Goal: Navigation & Orientation: Find specific page/section

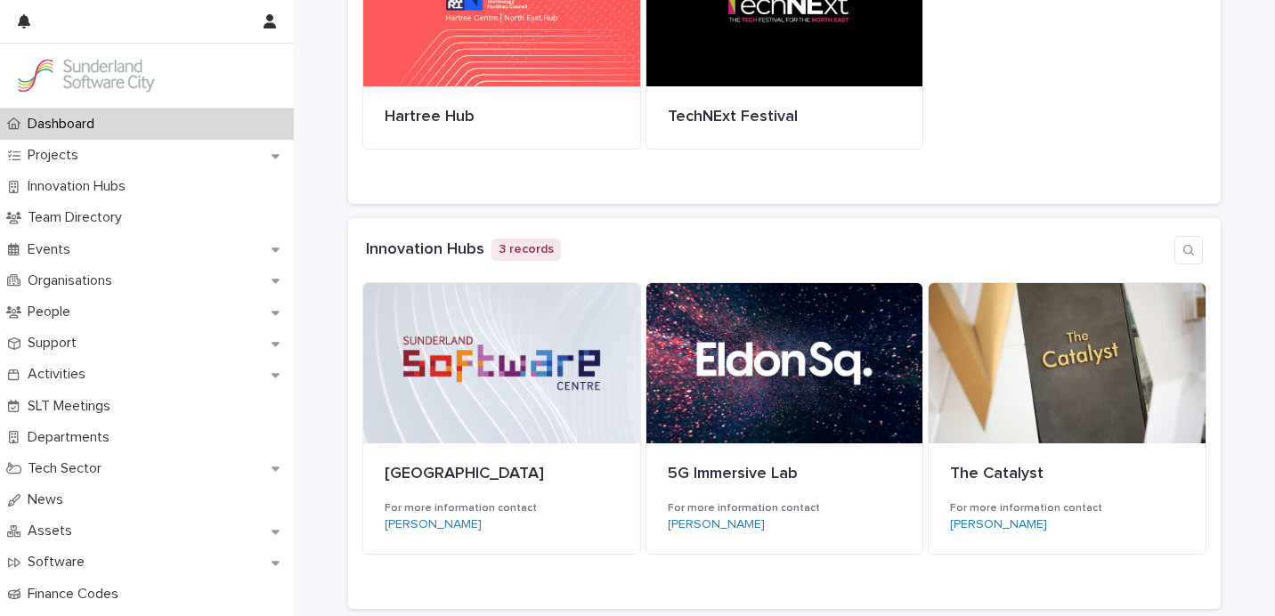
scroll to position [264, 0]
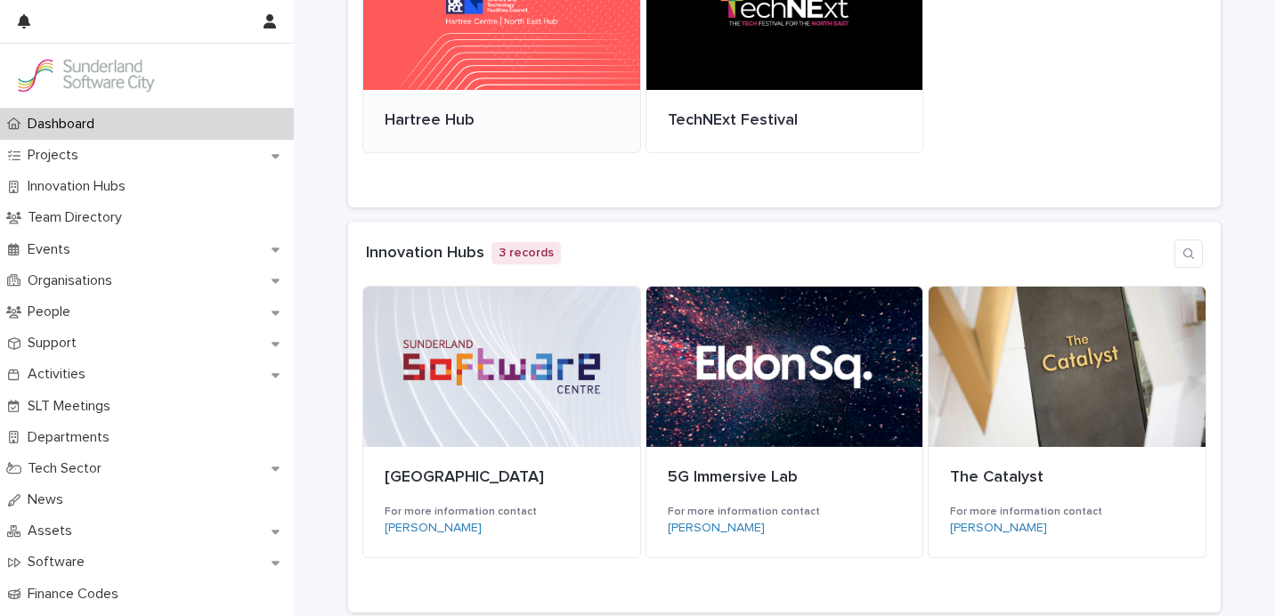
click at [392, 52] on div at bounding box center [501, 10] width 277 height 160
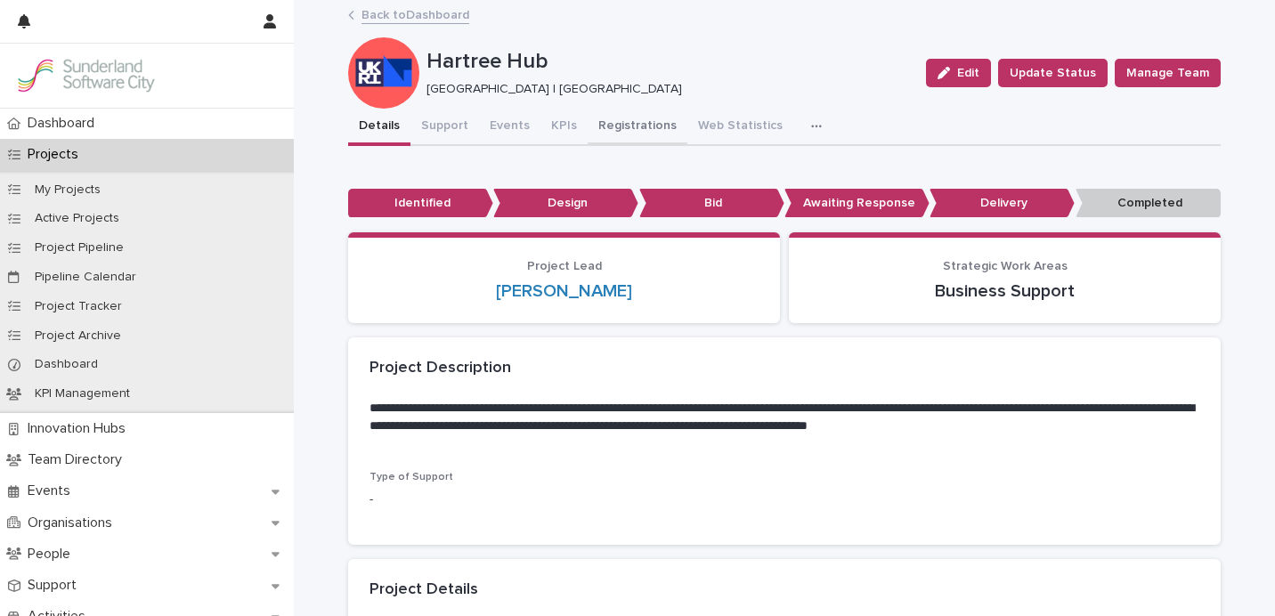
click at [588, 126] on button "Registrations" at bounding box center [638, 127] width 100 height 37
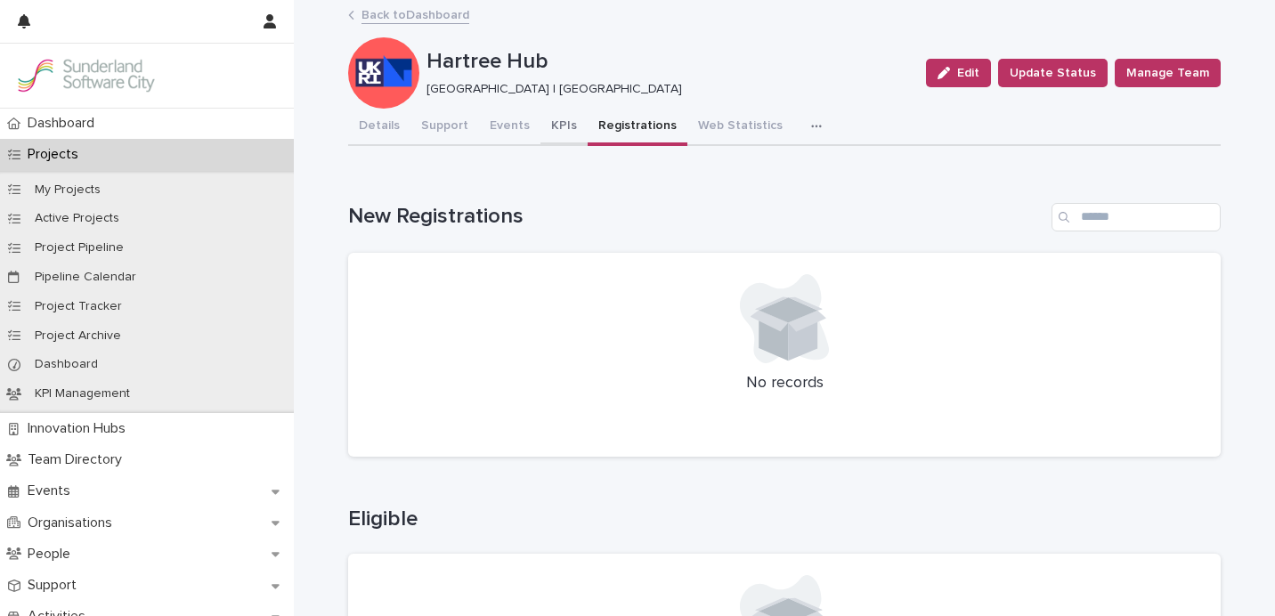
click at [549, 129] on button "KPIs" at bounding box center [564, 127] width 47 height 37
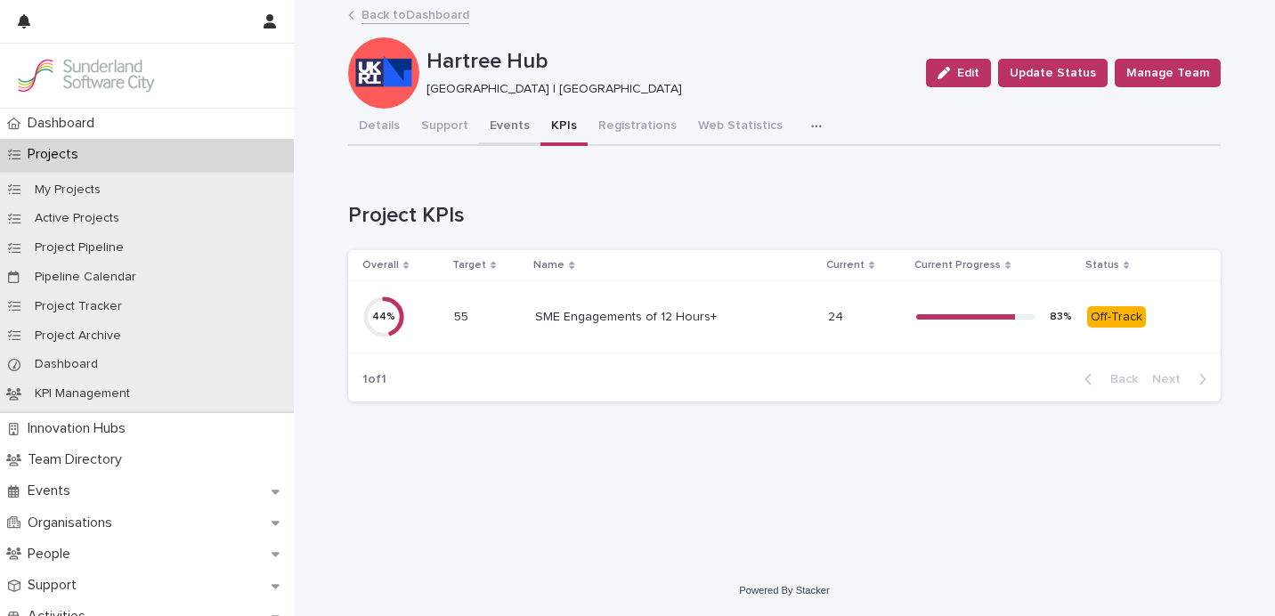
click at [512, 142] on button "Events" at bounding box center [509, 127] width 61 height 37
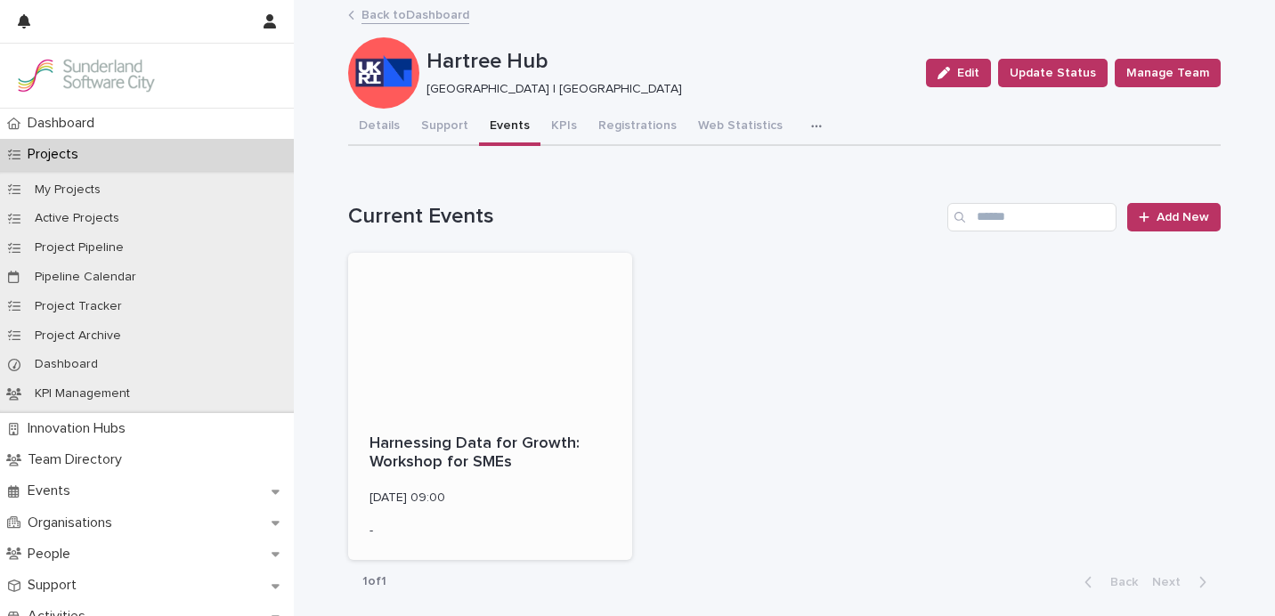
scroll to position [257, 0]
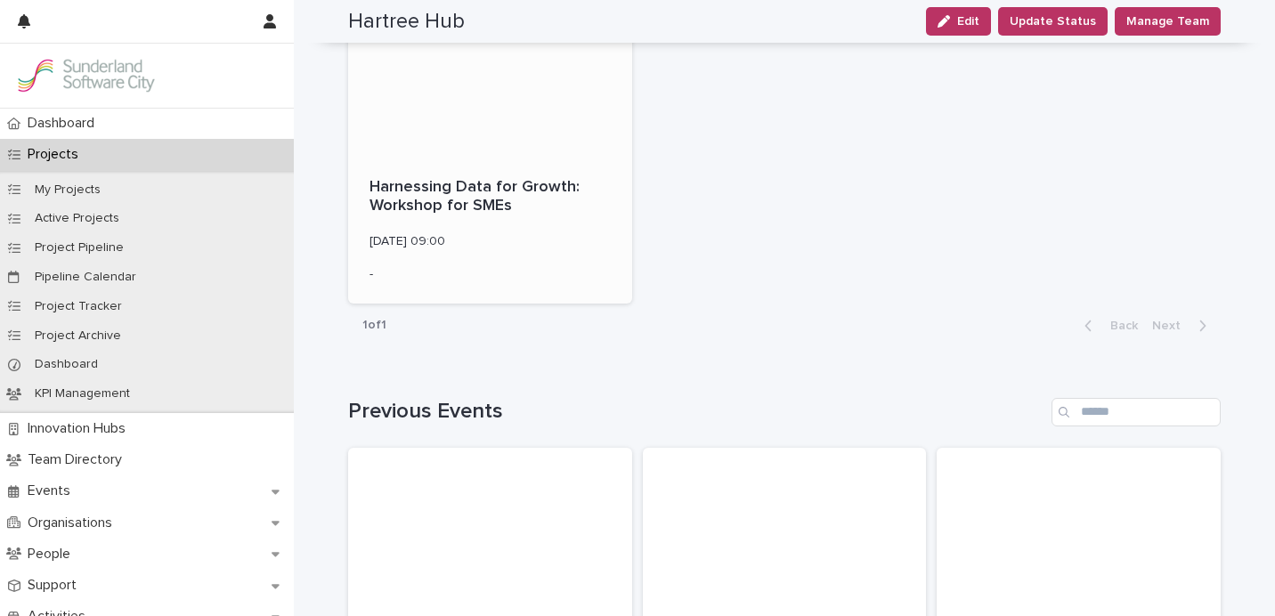
click at [508, 134] on div at bounding box center [490, 76] width 284 height 160
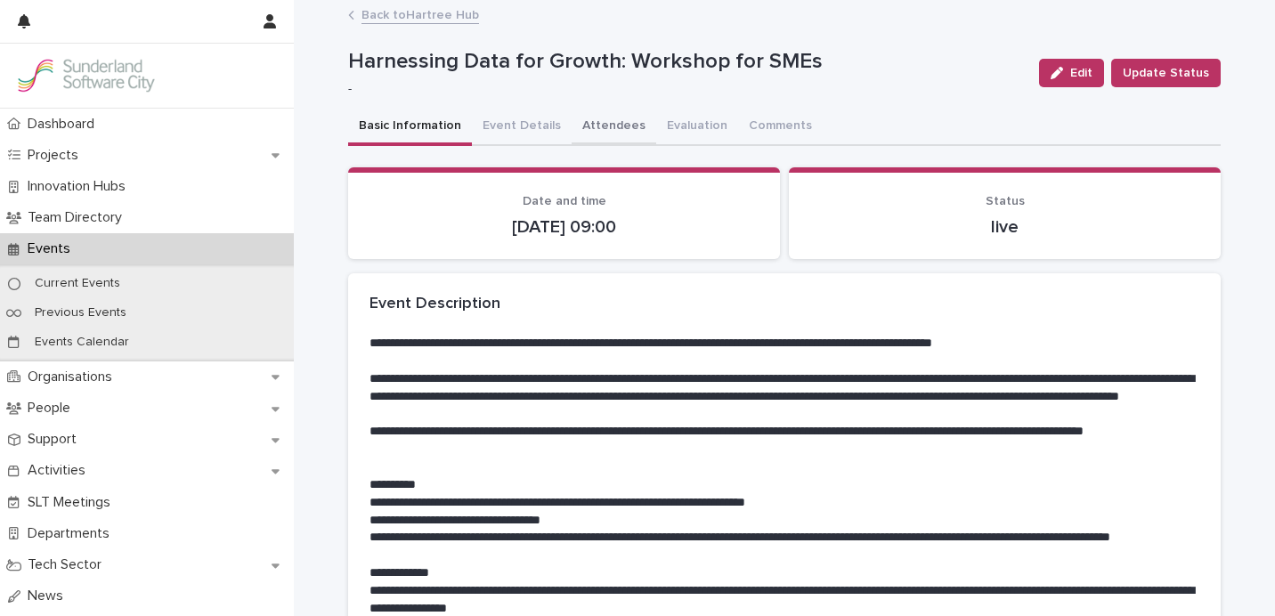
click at [622, 126] on button "Attendees" at bounding box center [614, 127] width 85 height 37
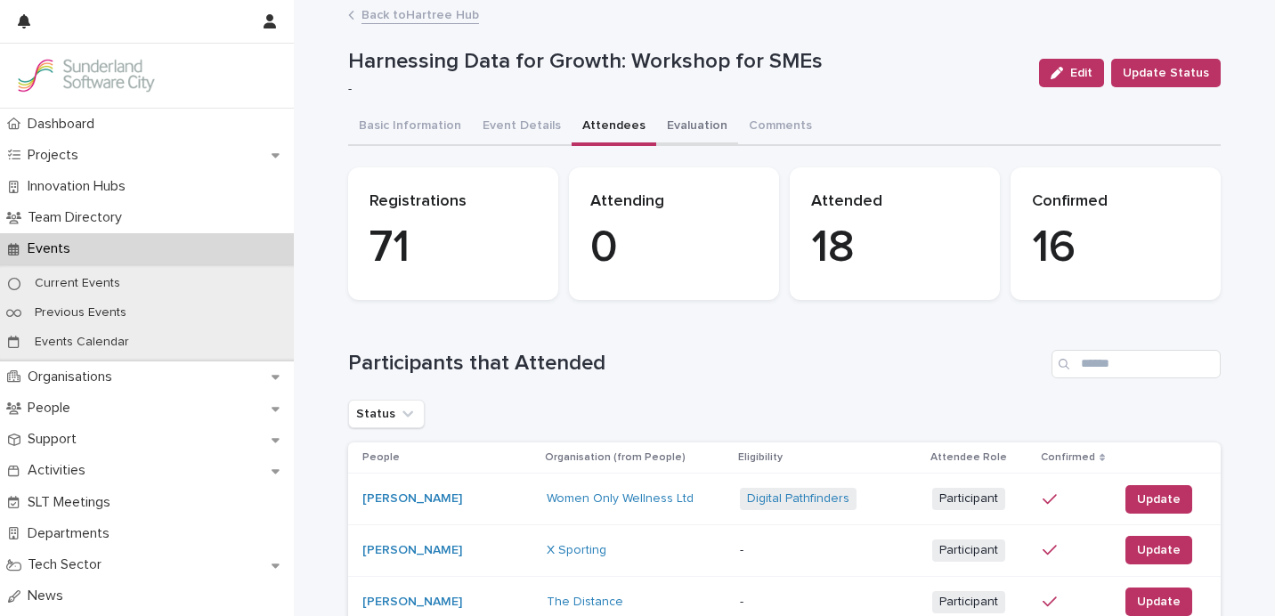
click at [694, 123] on button "Evaluation" at bounding box center [697, 127] width 82 height 37
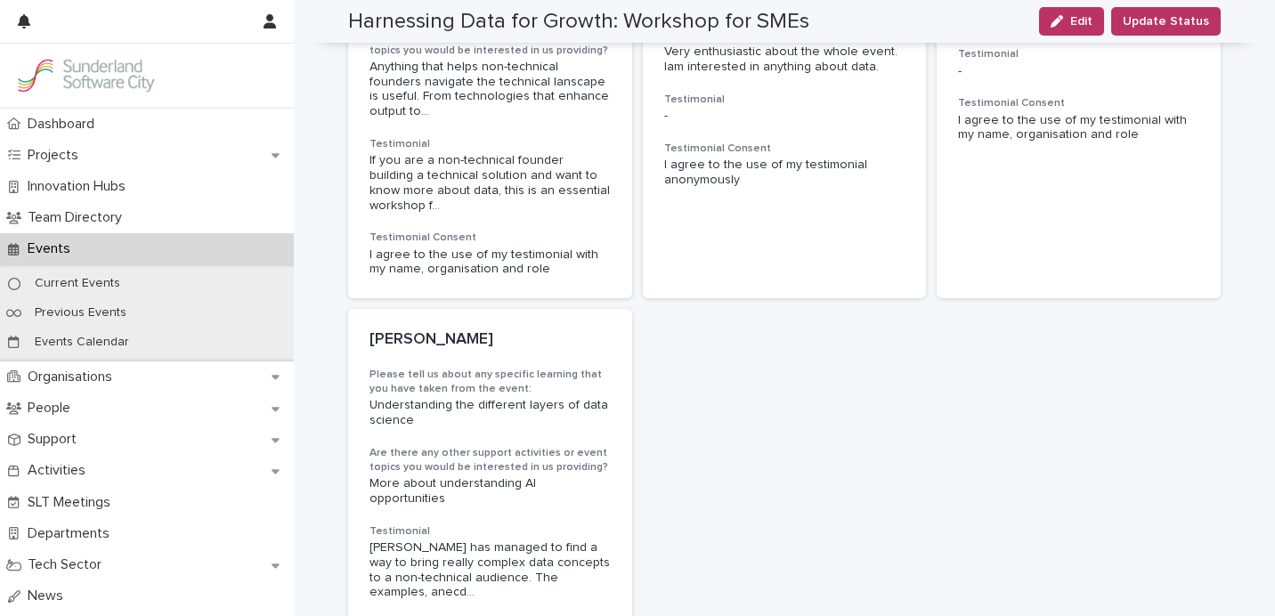
scroll to position [2136, 0]
